Goal: Task Accomplishment & Management: Use online tool/utility

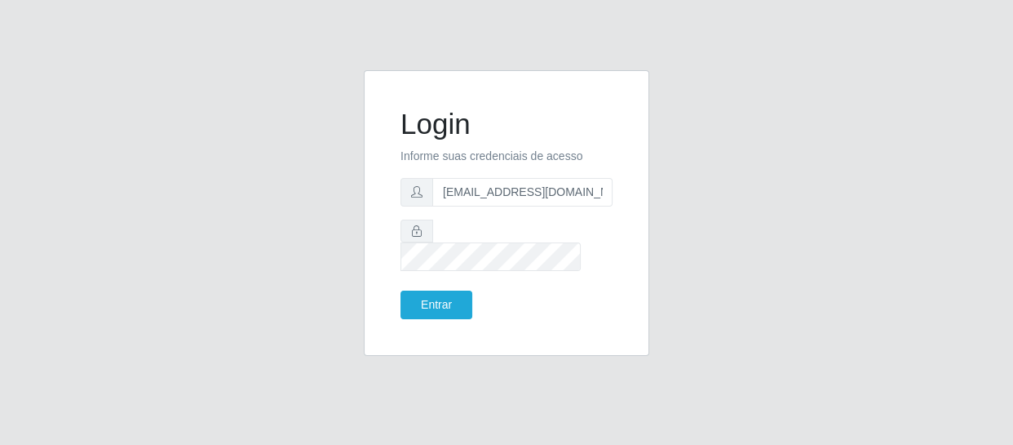
click at [401, 290] on button "Entrar" at bounding box center [437, 304] width 72 height 29
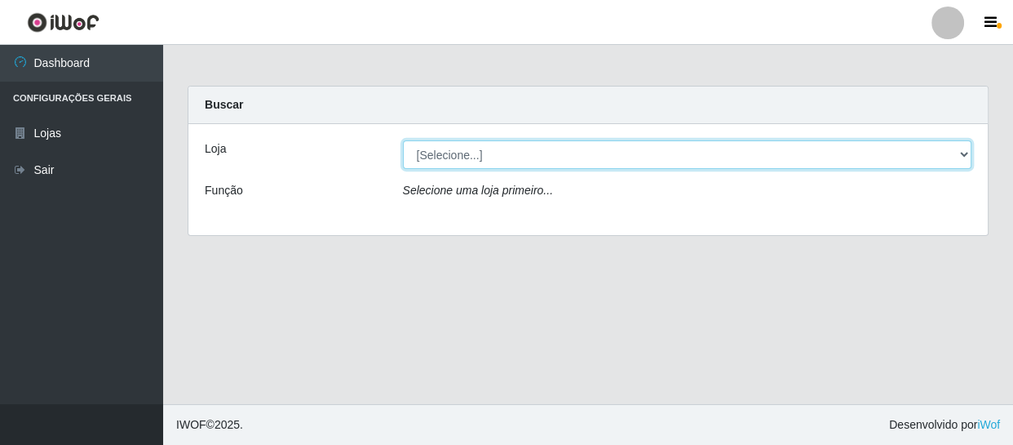
click at [419, 149] on select "[Selecione...] SuperFácil Atacado - São Gonçalo do Amarante" at bounding box center [688, 154] width 570 height 29
select select "408"
click at [403, 140] on select "[Selecione...] SuperFácil Atacado - São Gonçalo do Amarante" at bounding box center [688, 154] width 570 height 29
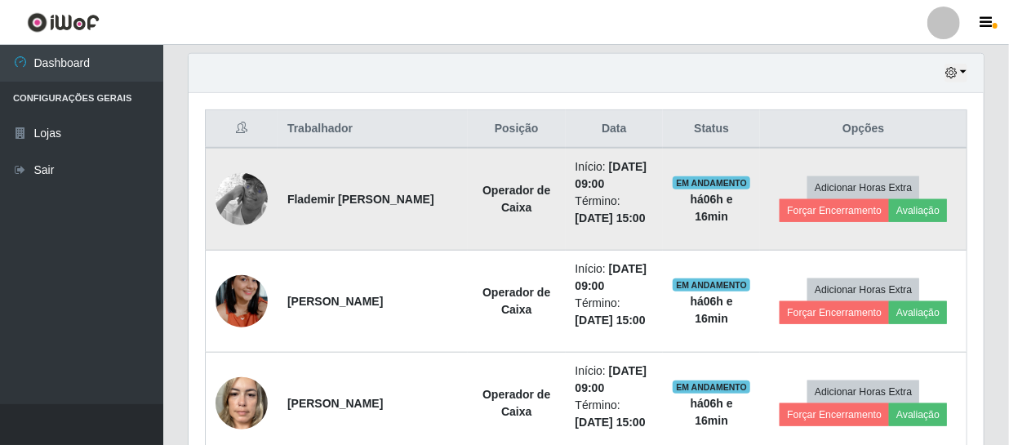
scroll to position [593, 0]
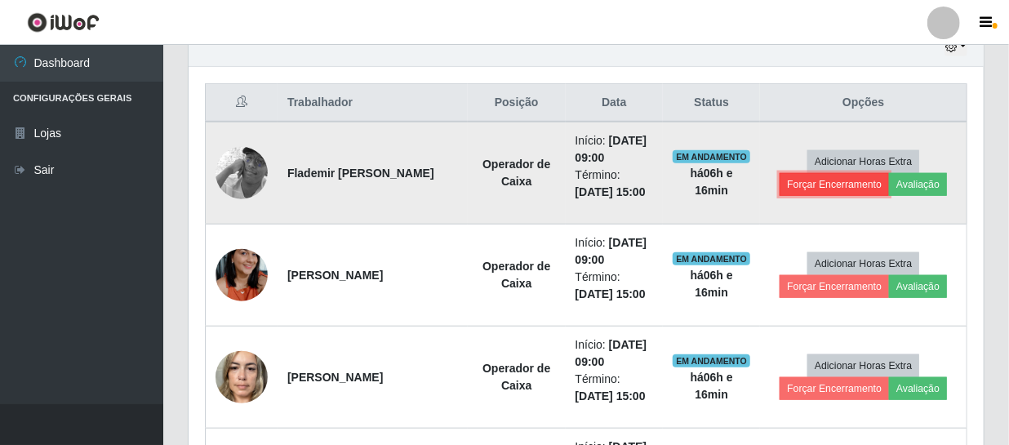
click at [865, 179] on button "Forçar Encerramento" at bounding box center [833, 184] width 109 height 23
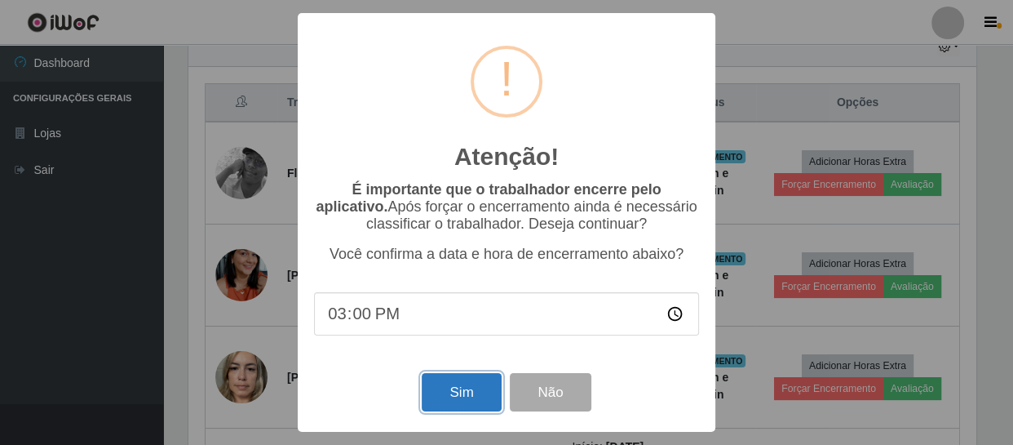
click at [446, 404] on button "Sim" at bounding box center [461, 392] width 79 height 38
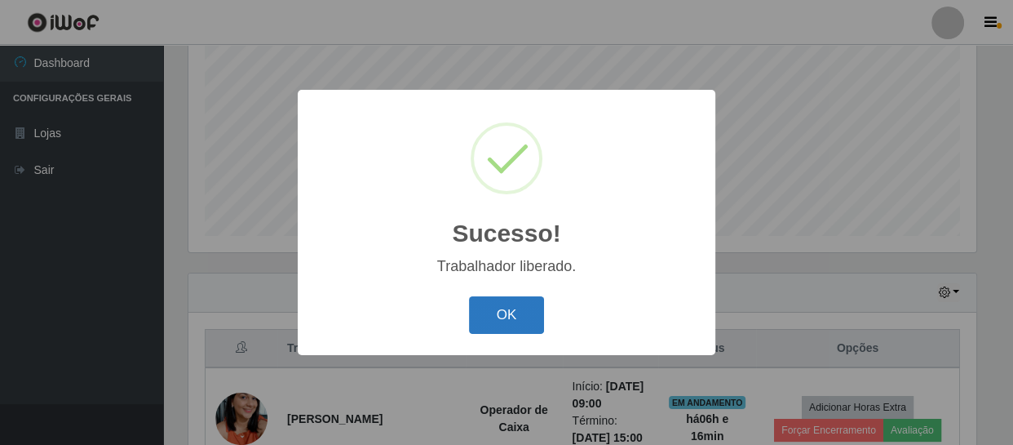
click at [476, 318] on button "OK" at bounding box center [507, 315] width 76 height 38
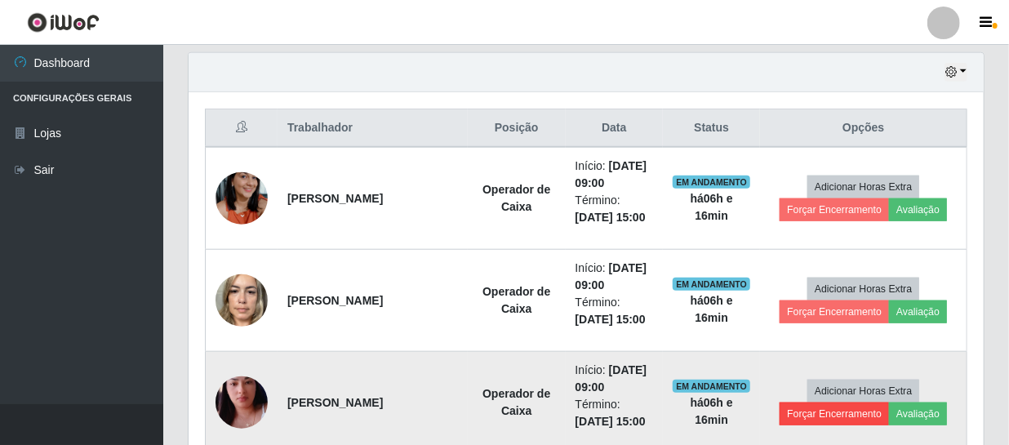
scroll to position [645, 0]
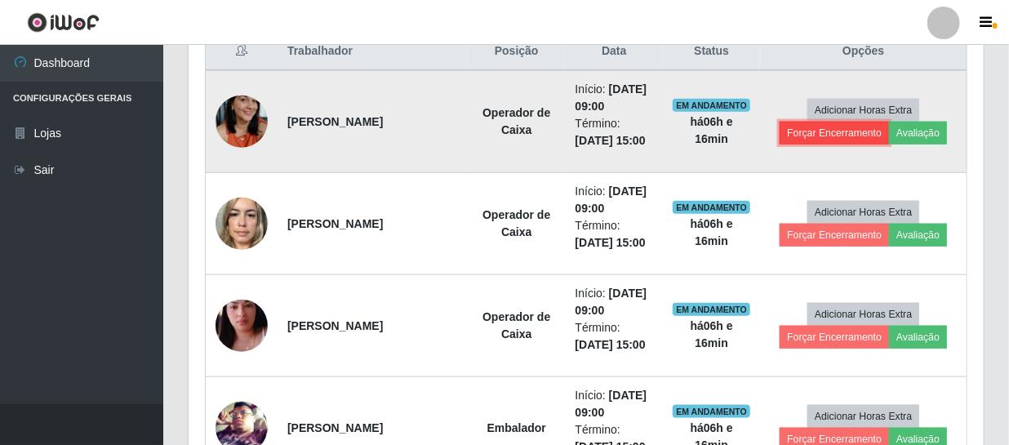
click at [841, 135] on button "Forçar Encerramento" at bounding box center [833, 133] width 109 height 23
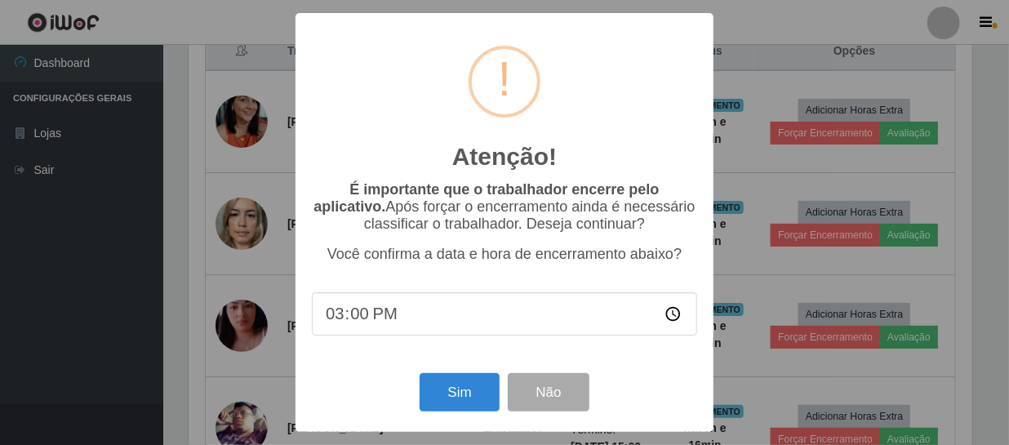
scroll to position [339, 787]
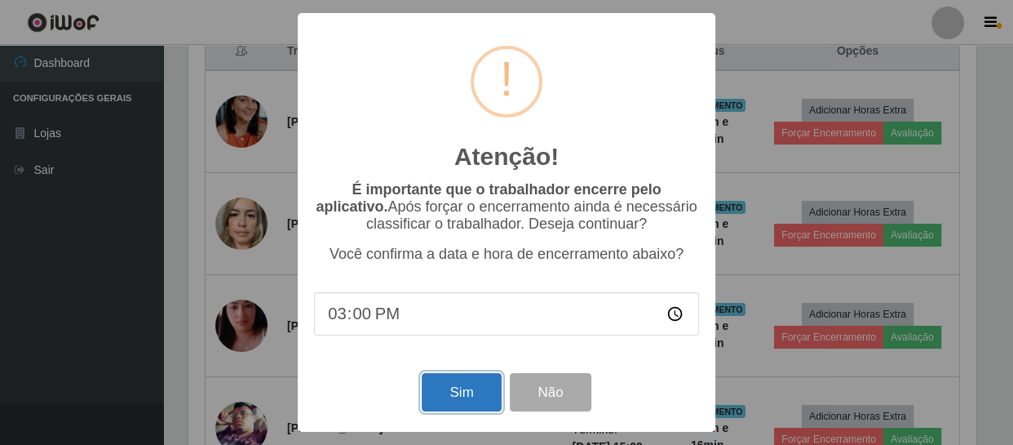
click at [463, 399] on button "Sim" at bounding box center [461, 392] width 79 height 38
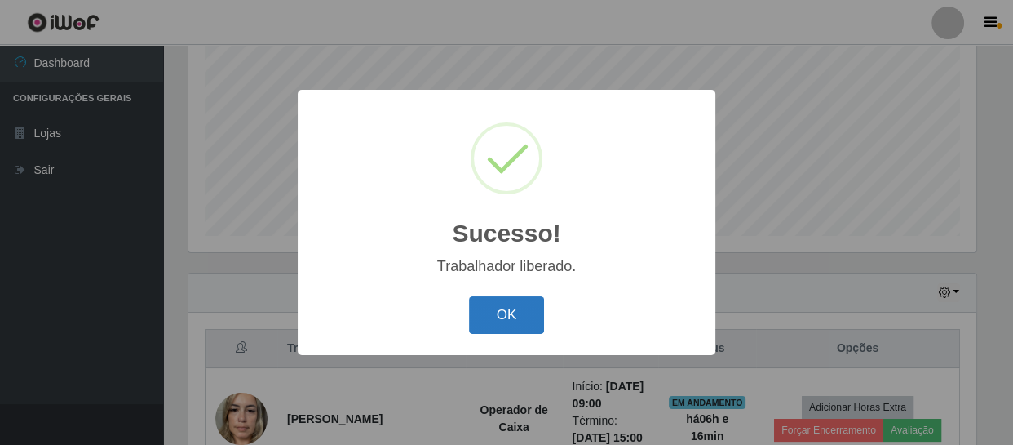
click at [507, 310] on button "OK" at bounding box center [507, 315] width 76 height 38
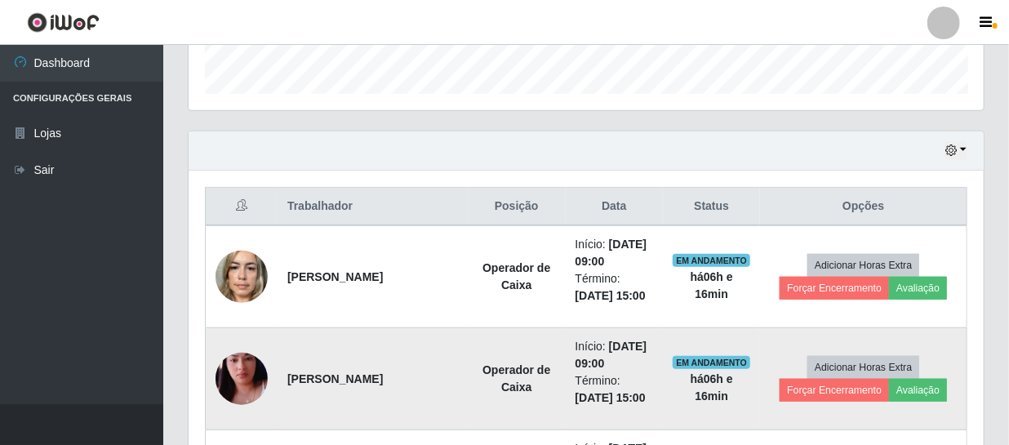
scroll to position [496, 0]
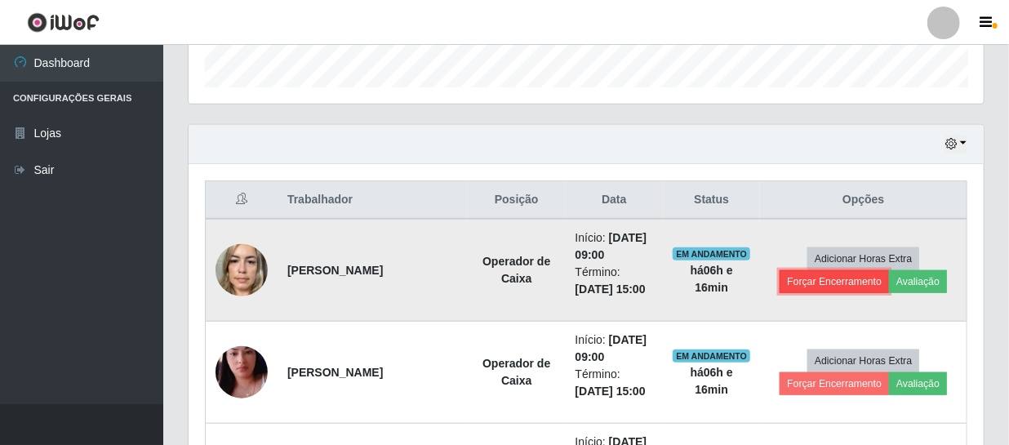
click at [852, 282] on button "Forçar Encerramento" at bounding box center [833, 281] width 109 height 23
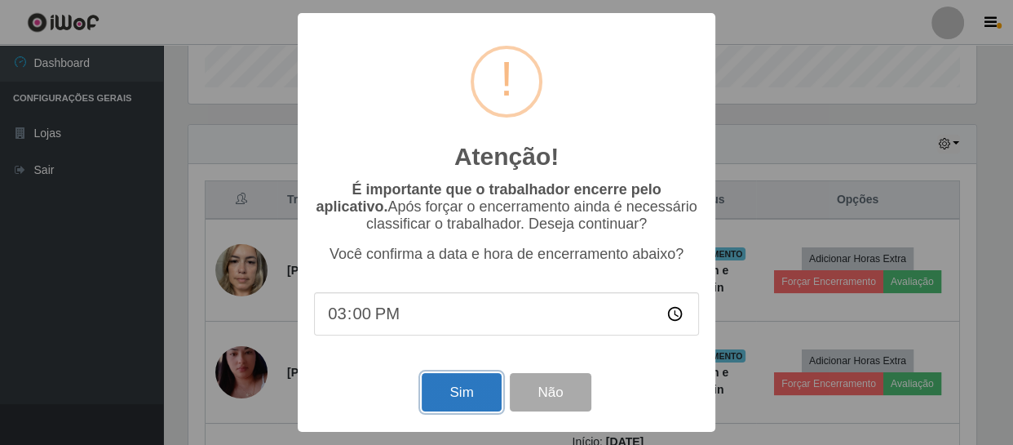
click at [475, 389] on button "Sim" at bounding box center [461, 392] width 79 height 38
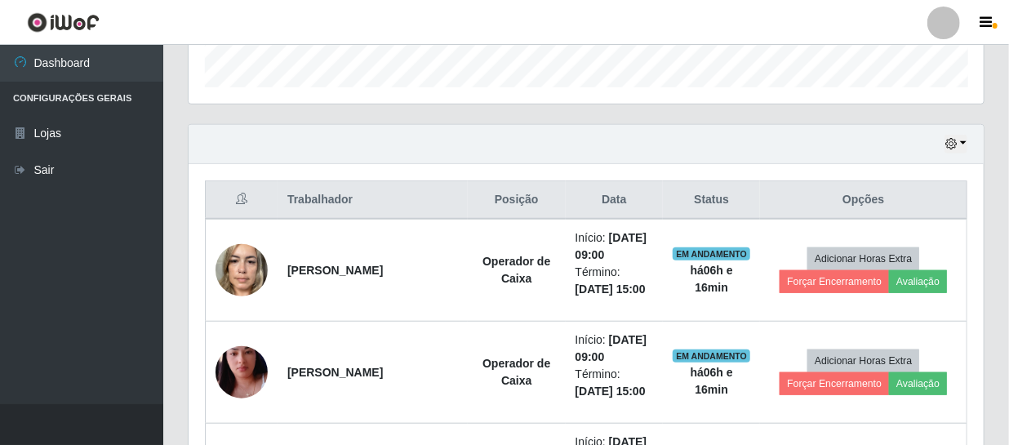
scroll to position [0, 0]
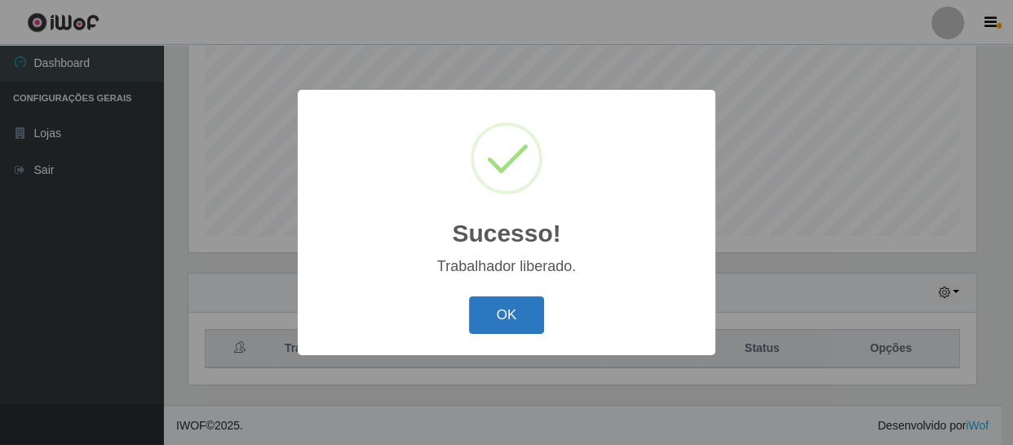
click at [517, 309] on button "OK" at bounding box center [507, 315] width 76 height 38
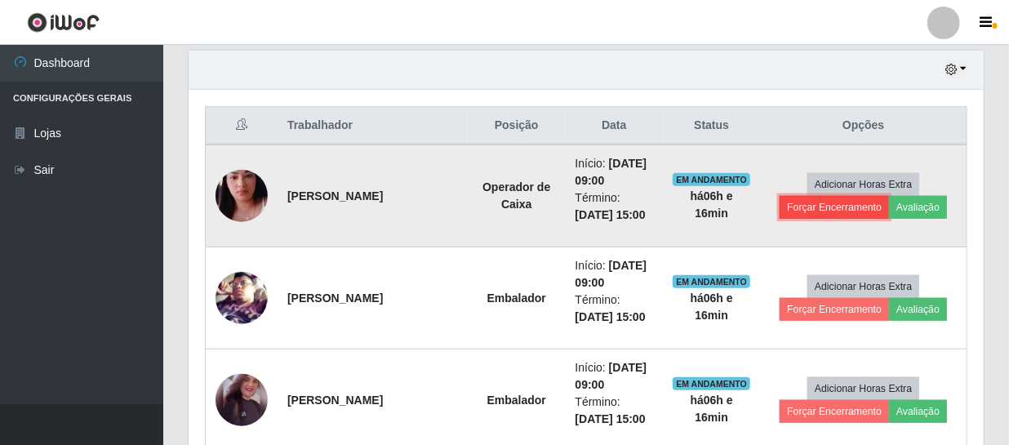
click at [851, 202] on button "Forçar Encerramento" at bounding box center [833, 207] width 109 height 23
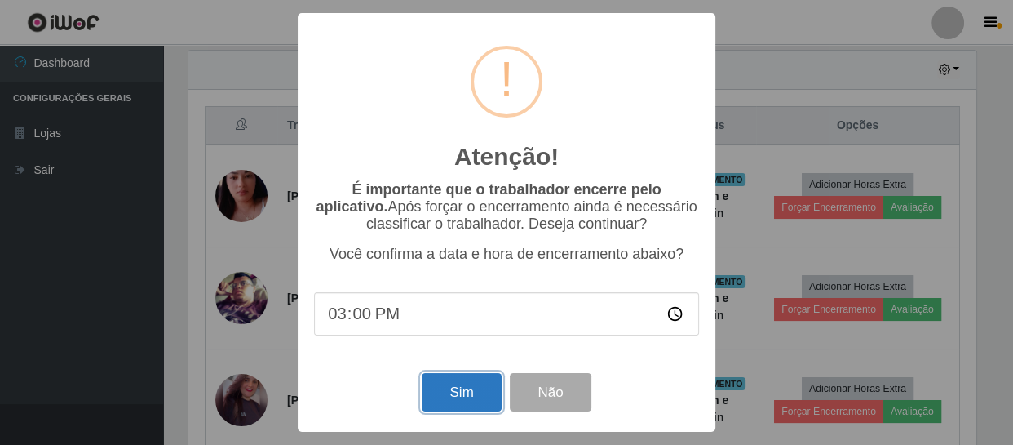
click at [437, 392] on button "Sim" at bounding box center [461, 392] width 79 height 38
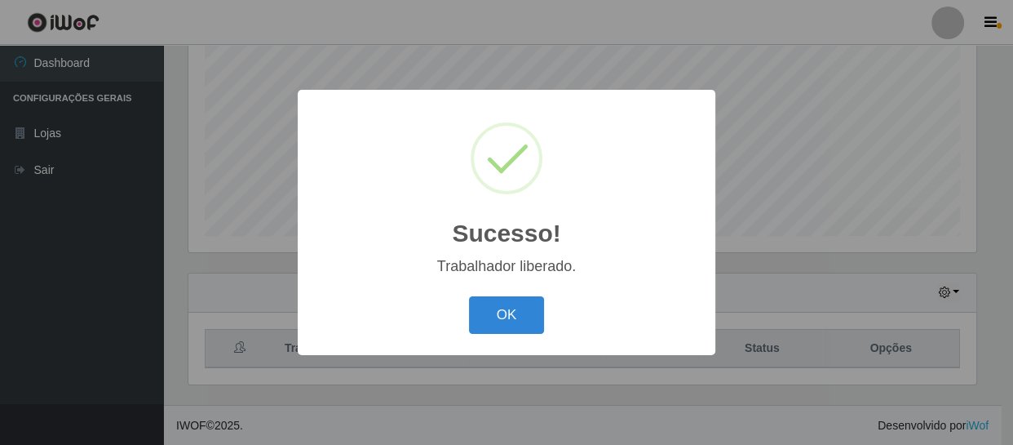
click at [528, 292] on div "OK Cancel" at bounding box center [506, 314] width 385 height 47
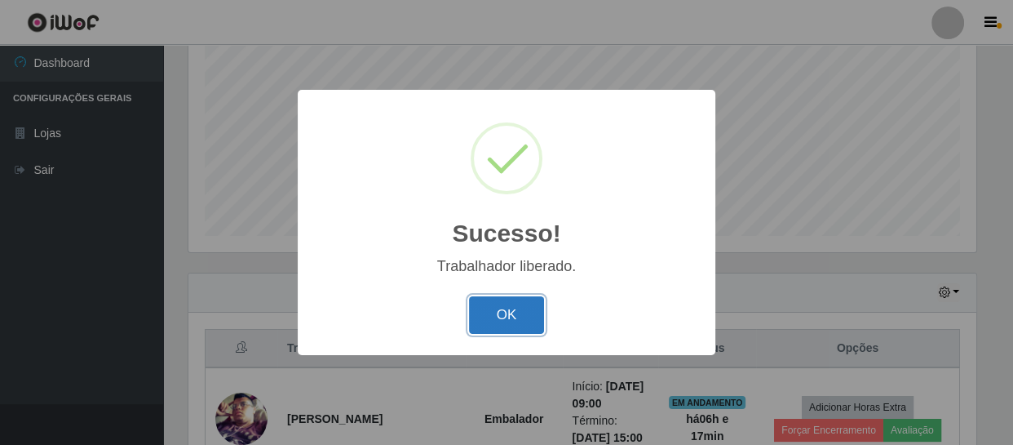
click at [530, 305] on button "OK" at bounding box center [507, 315] width 76 height 38
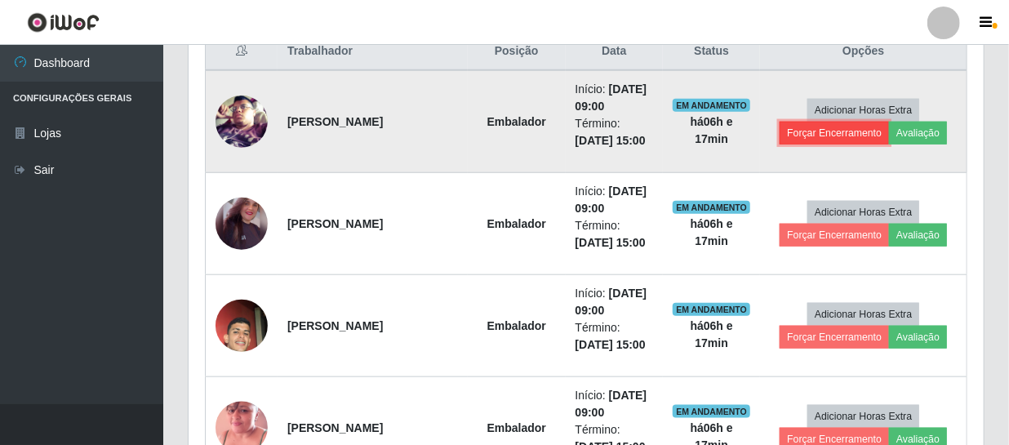
click at [845, 130] on button "Forçar Encerramento" at bounding box center [833, 133] width 109 height 23
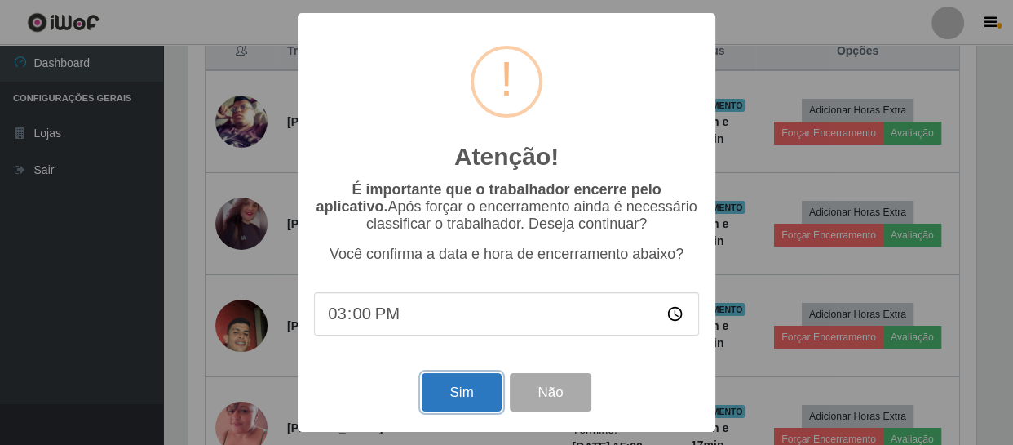
click at [457, 390] on button "Sim" at bounding box center [461, 392] width 79 height 38
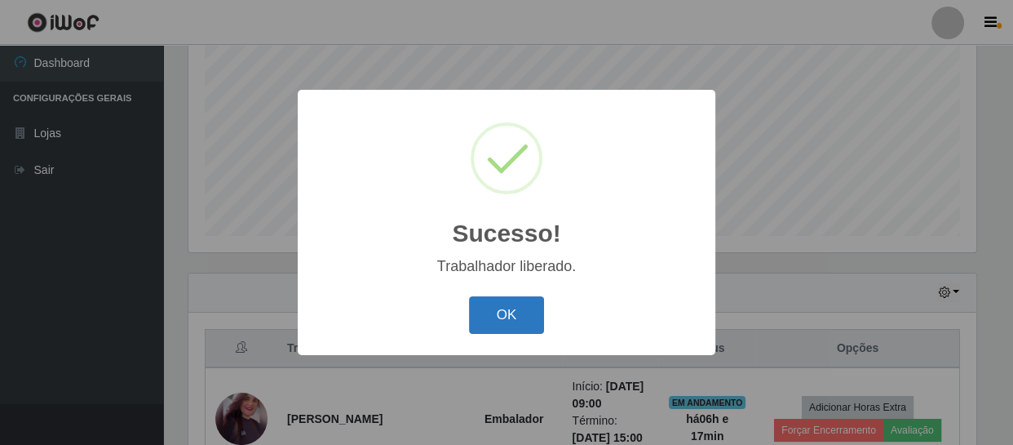
click at [505, 304] on button "OK" at bounding box center [507, 315] width 76 height 38
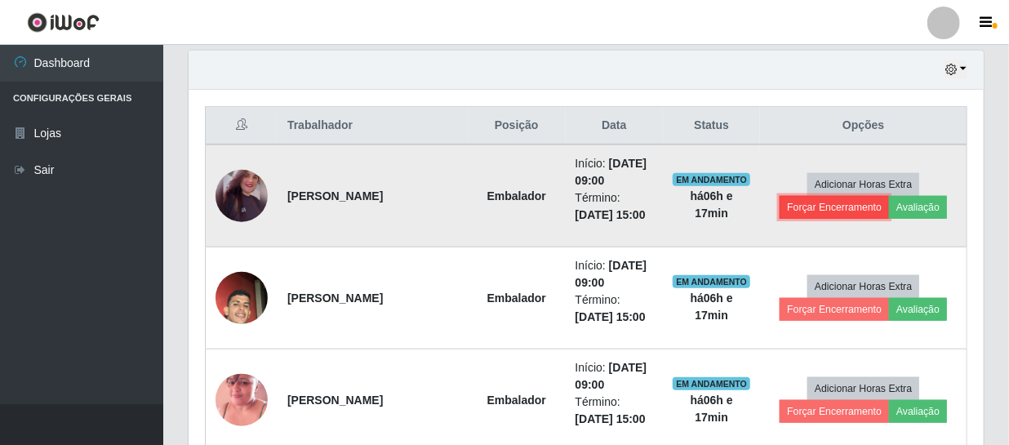
click at [830, 215] on button "Forçar Encerramento" at bounding box center [833, 207] width 109 height 23
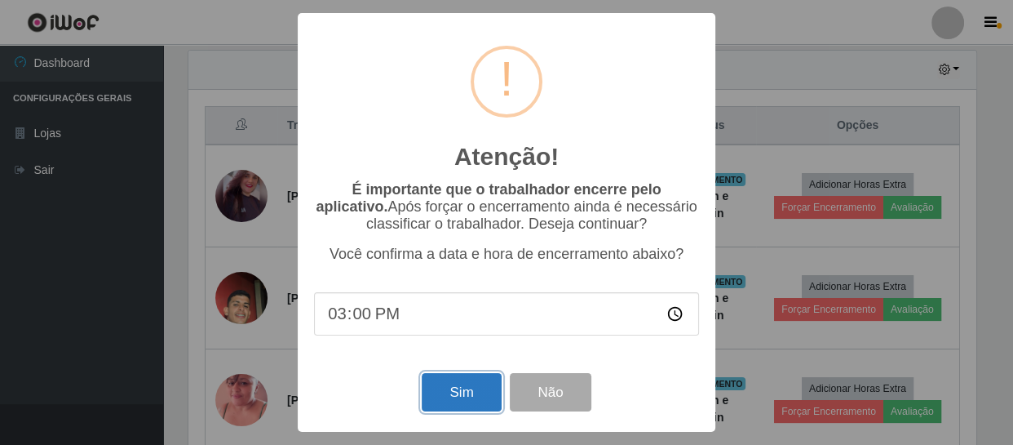
click at [464, 404] on button "Sim" at bounding box center [461, 392] width 79 height 38
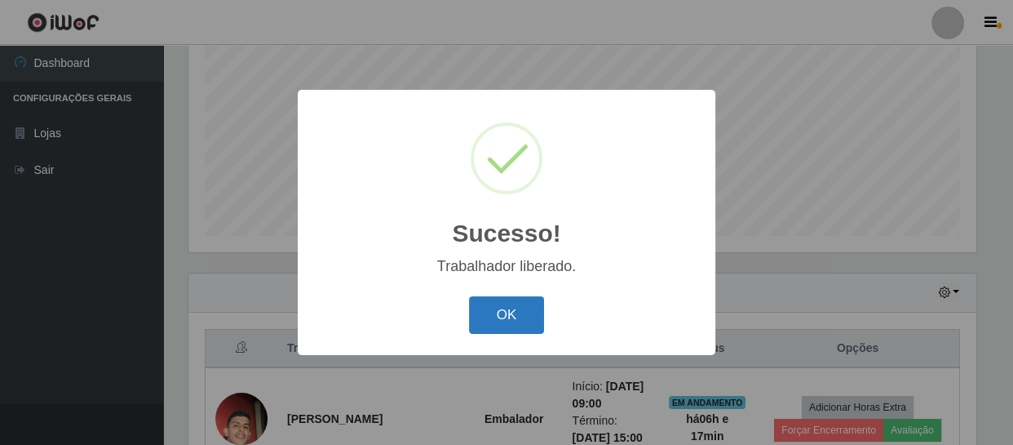
click at [508, 322] on button "OK" at bounding box center [507, 315] width 76 height 38
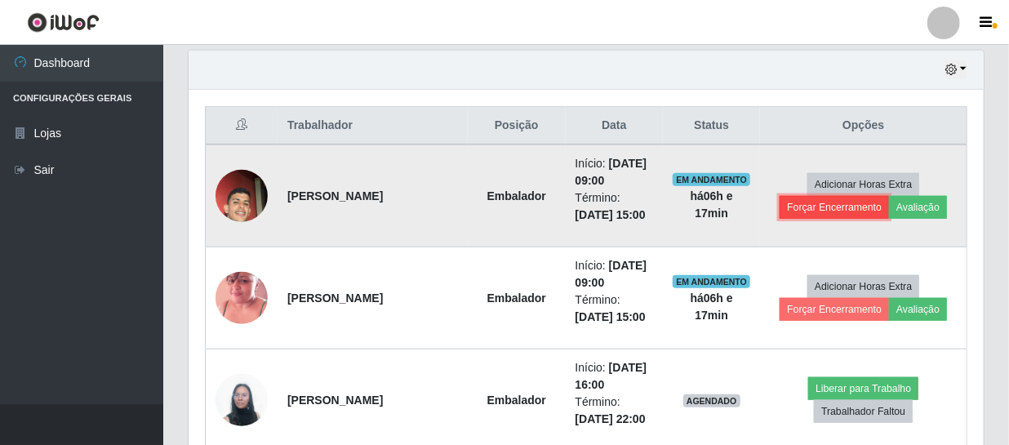
click at [805, 208] on button "Forçar Encerramento" at bounding box center [833, 207] width 109 height 23
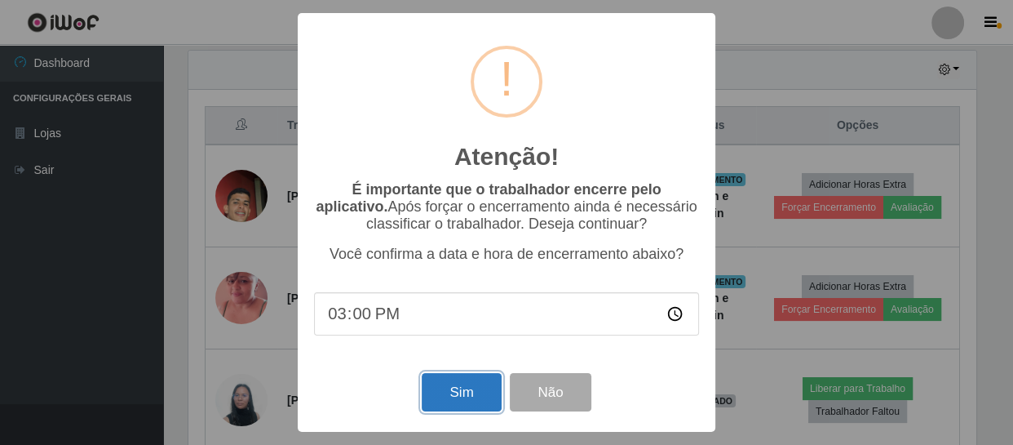
click at [450, 393] on button "Sim" at bounding box center [461, 392] width 79 height 38
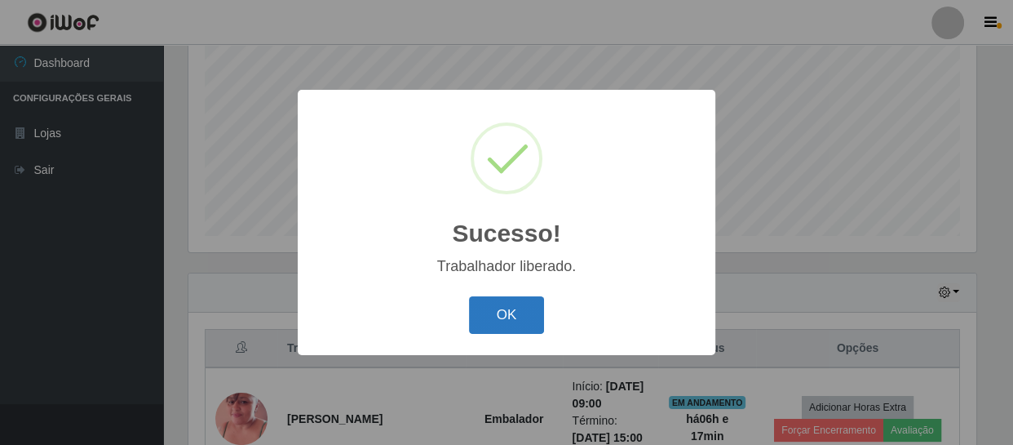
click at [508, 317] on button "OK" at bounding box center [507, 315] width 76 height 38
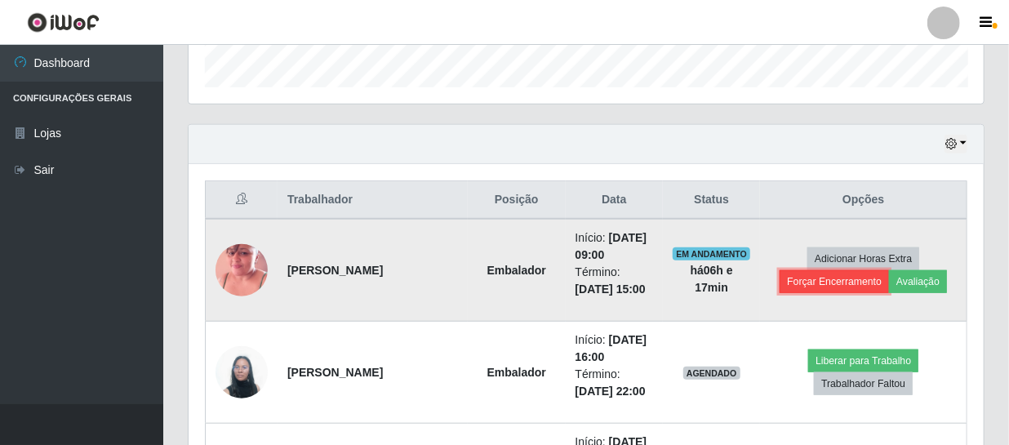
click at [856, 287] on button "Forçar Encerramento" at bounding box center [833, 281] width 109 height 23
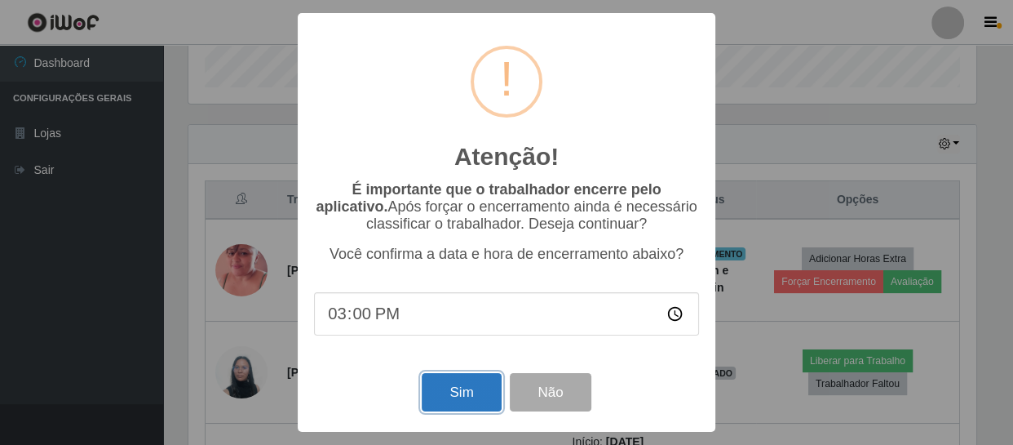
click at [455, 384] on button "Sim" at bounding box center [461, 392] width 79 height 38
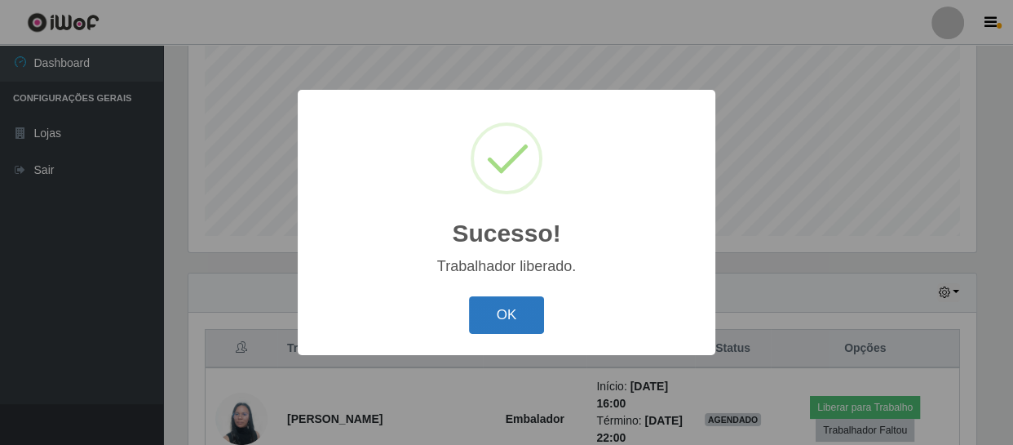
click at [517, 318] on button "OK" at bounding box center [507, 315] width 76 height 38
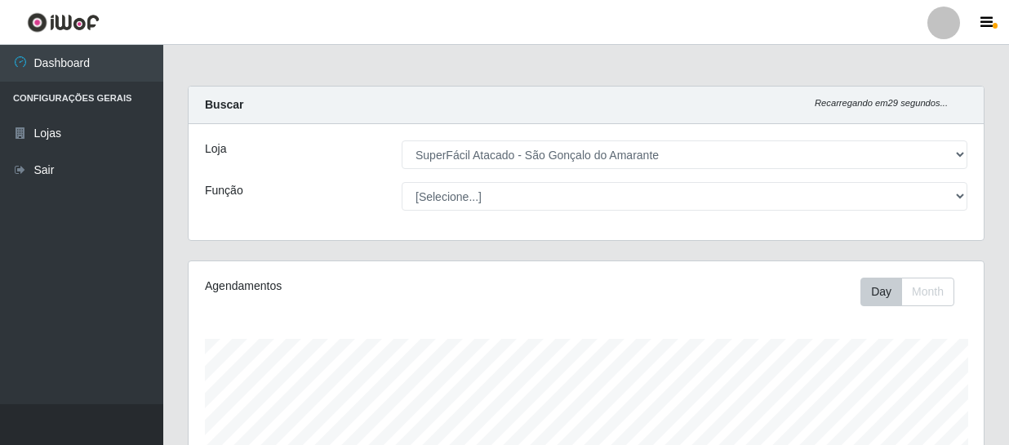
select select "408"
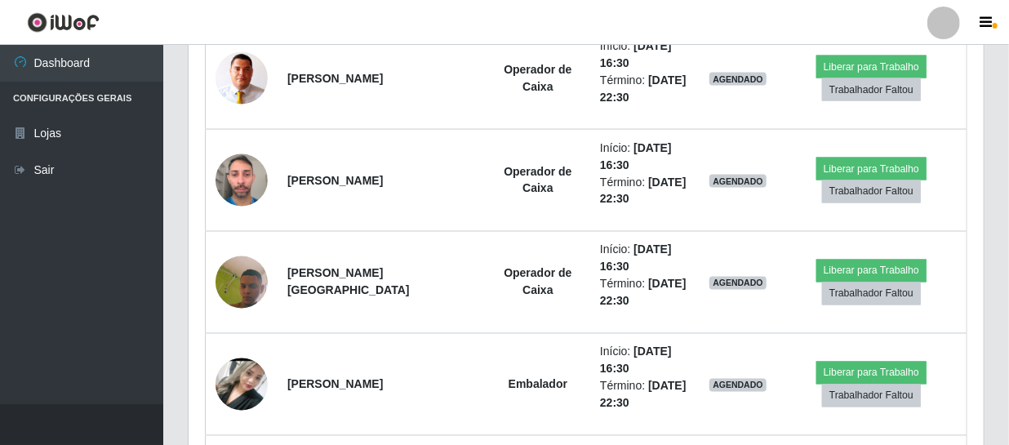
scroll to position [339, 795]
